Goal: Task Accomplishment & Management: Use online tool/utility

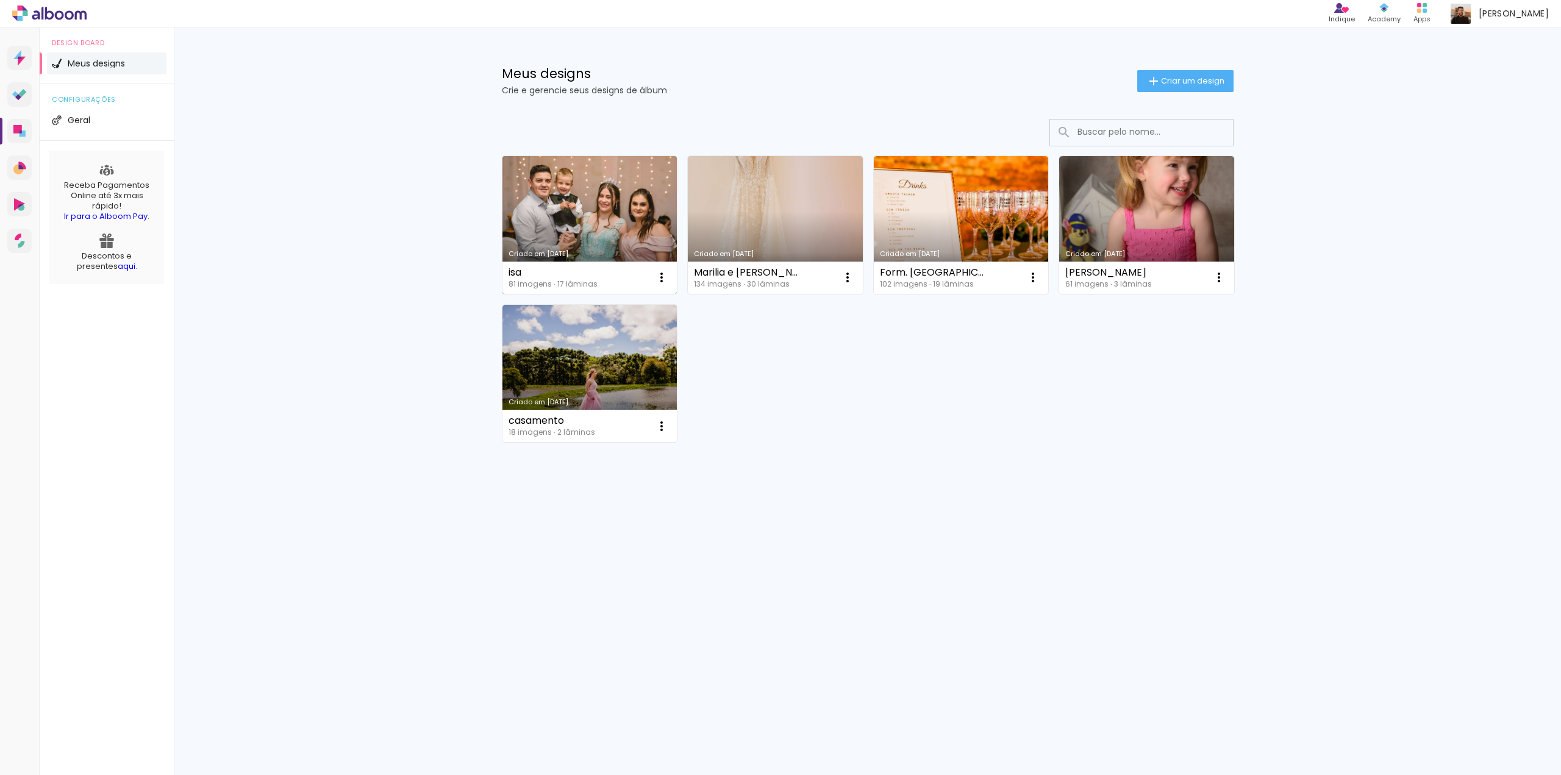
click at [614, 195] on link "Criado em [DATE]" at bounding box center [589, 225] width 175 height 138
